Goal: Task Accomplishment & Management: Use online tool/utility

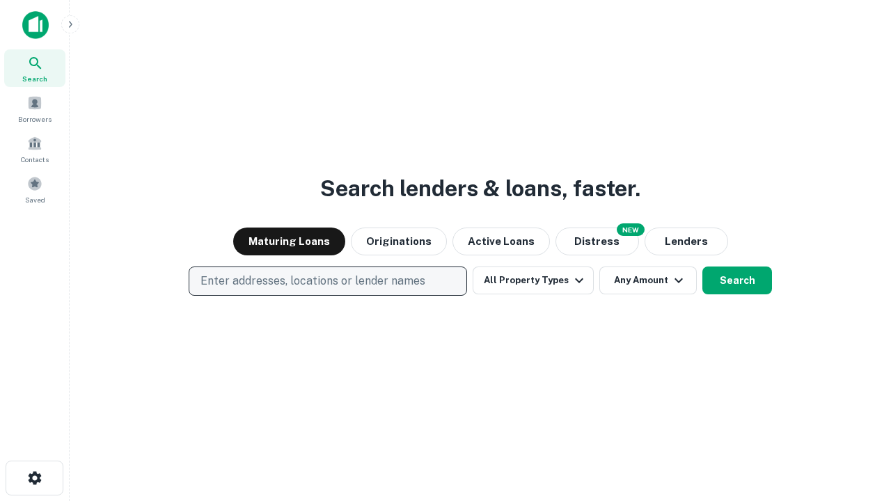
click at [327, 281] on p "Enter addresses, locations or lender names" at bounding box center [313, 281] width 225 height 17
type input "**********"
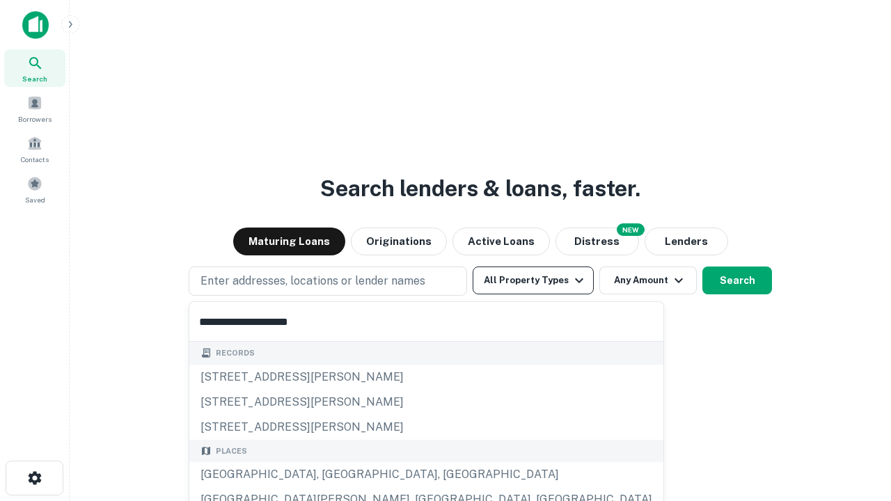
click at [533, 281] on button "All Property Types" at bounding box center [533, 281] width 121 height 28
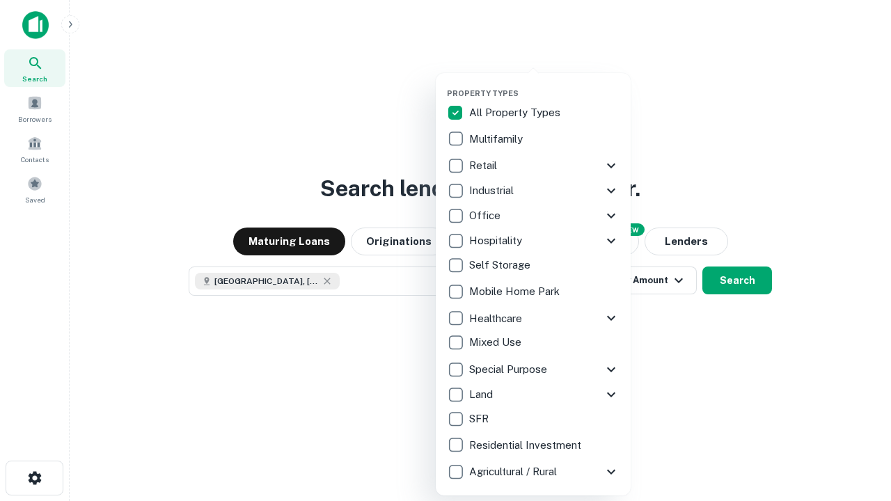
click at [544, 84] on button "button" at bounding box center [544, 84] width 195 height 1
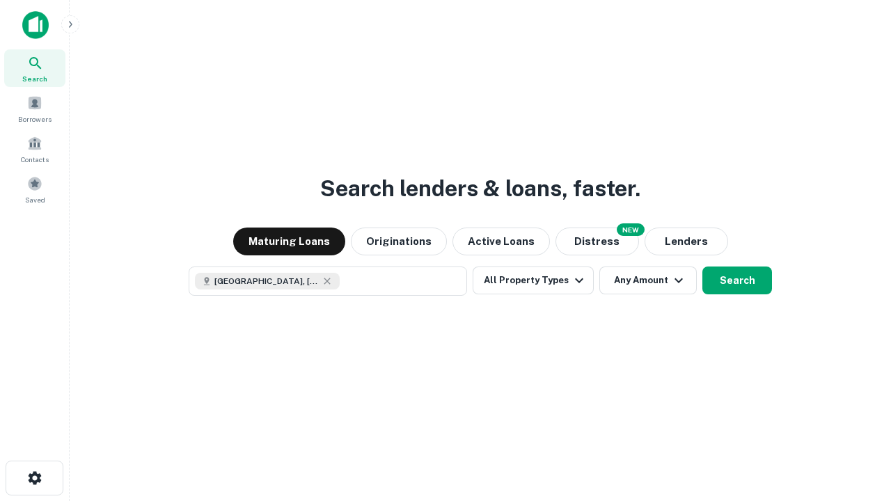
scroll to position [22, 0]
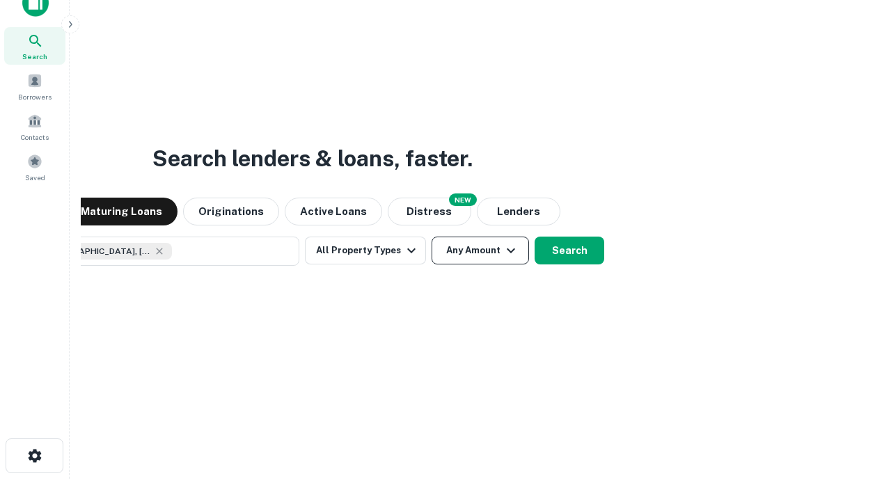
click at [432, 237] on button "Any Amount" at bounding box center [480, 251] width 97 height 28
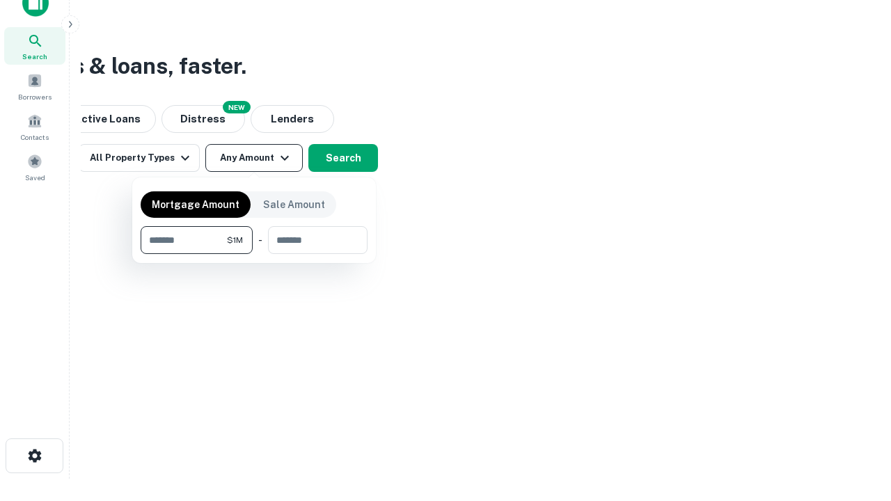
type input "*******"
click at [254, 254] on button "button" at bounding box center [254, 254] width 227 height 1
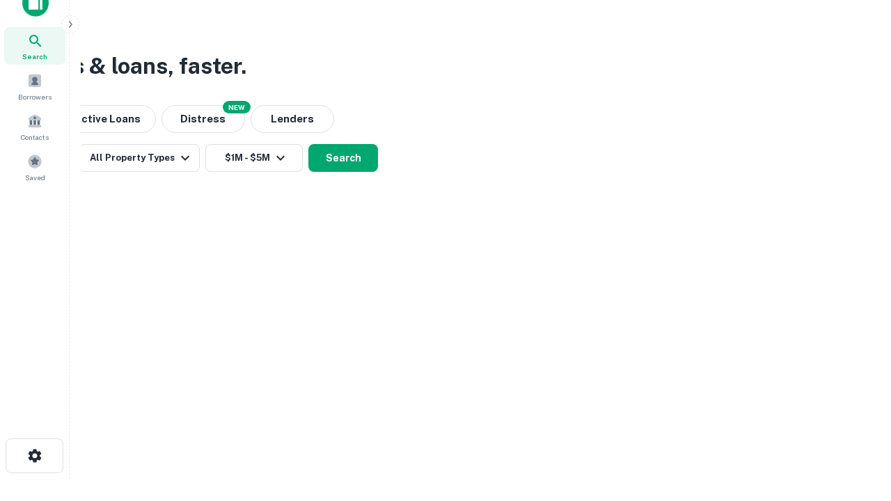
scroll to position [8, 257]
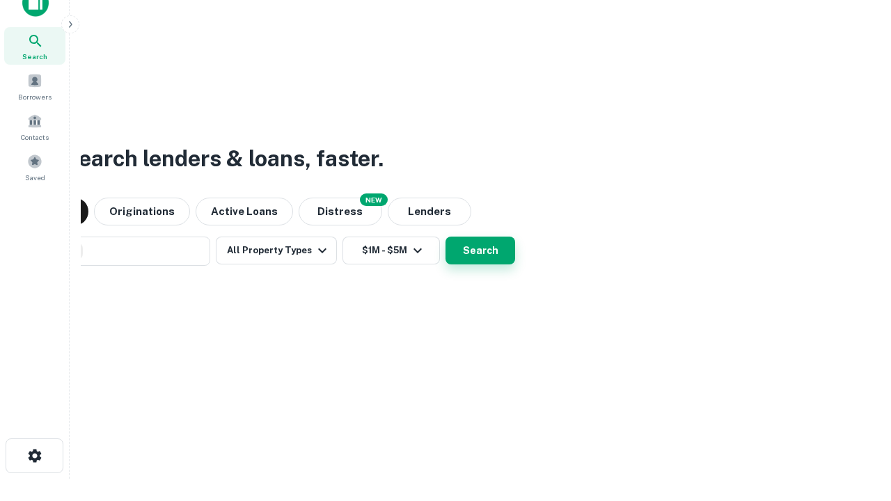
click at [446, 237] on button "Search" at bounding box center [481, 251] width 70 height 28
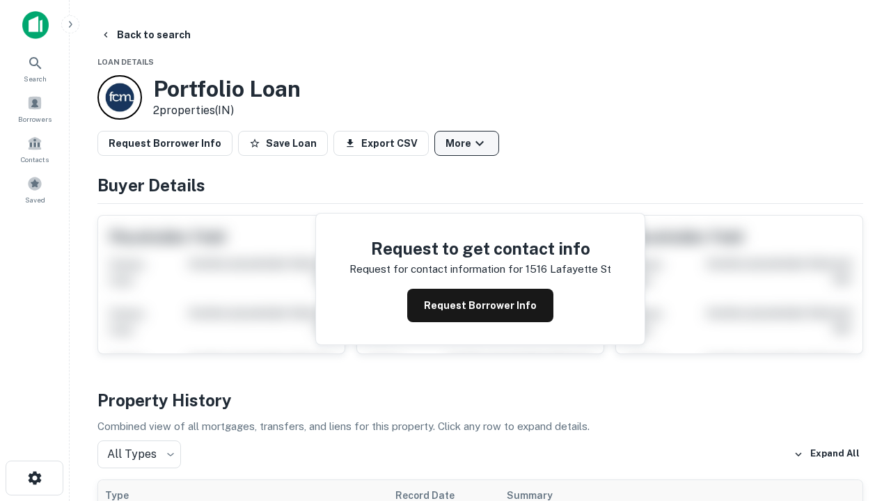
click at [466, 143] on button "More" at bounding box center [466, 143] width 65 height 25
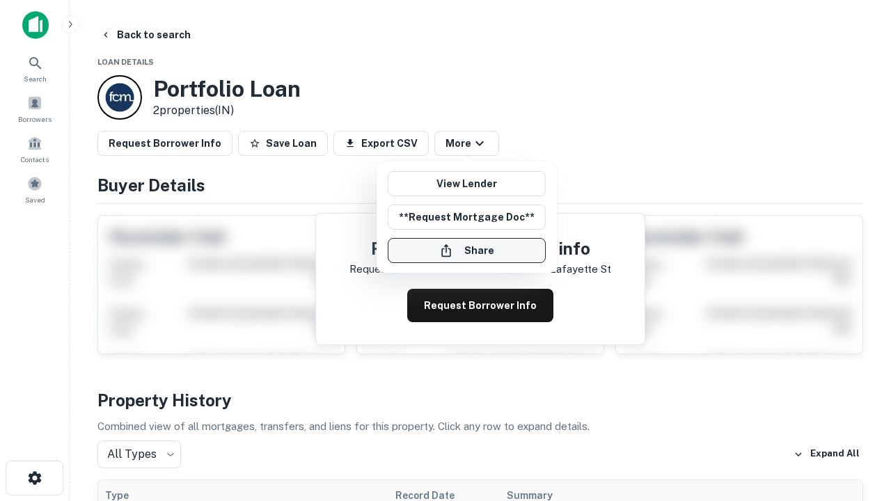
click at [466, 251] on button "Share" at bounding box center [467, 250] width 158 height 25
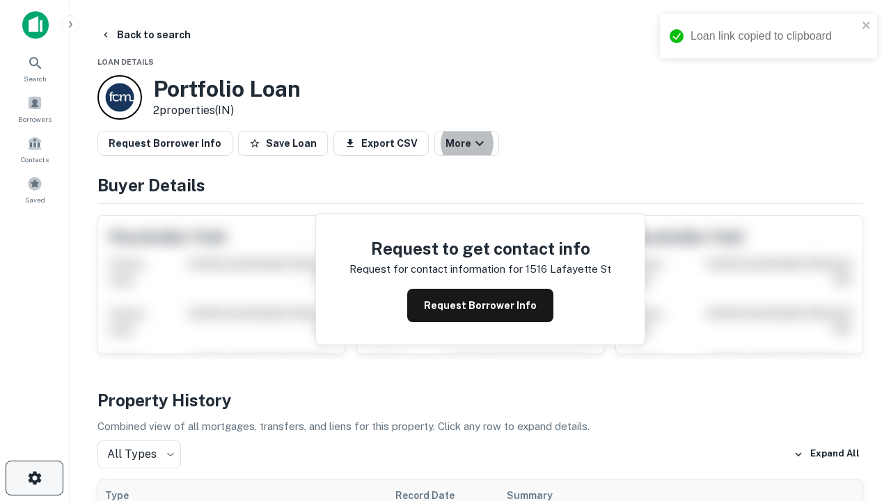
click at [34, 478] on icon "button" at bounding box center [34, 478] width 17 height 17
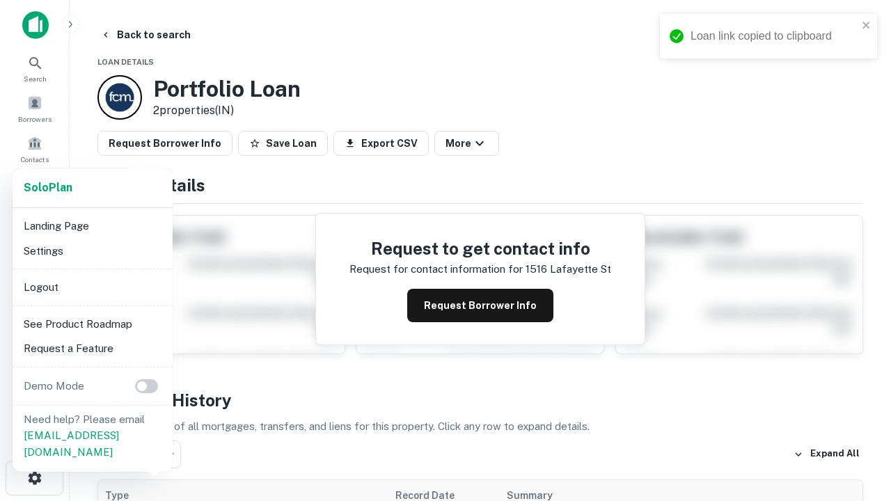
click at [92, 287] on li "Logout" at bounding box center [92, 287] width 149 height 25
